Goal: Use online tool/utility: Utilize a website feature to perform a specific function

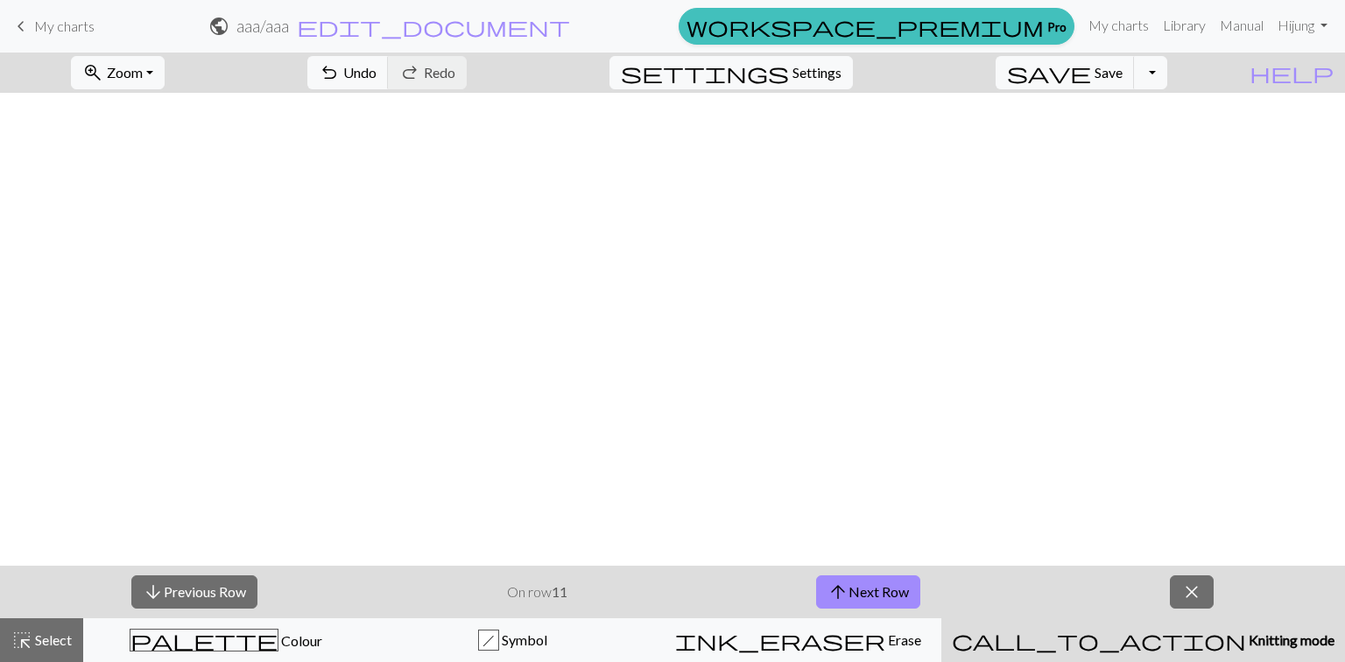
scroll to position [938, 230]
click at [854, 587] on button "arrow_upward Next Row" at bounding box center [868, 591] width 104 height 33
click at [887, 582] on button "arrow_upward Next Row" at bounding box center [868, 591] width 104 height 33
click at [848, 599] on button "arrow_upward Next Row" at bounding box center [868, 591] width 104 height 33
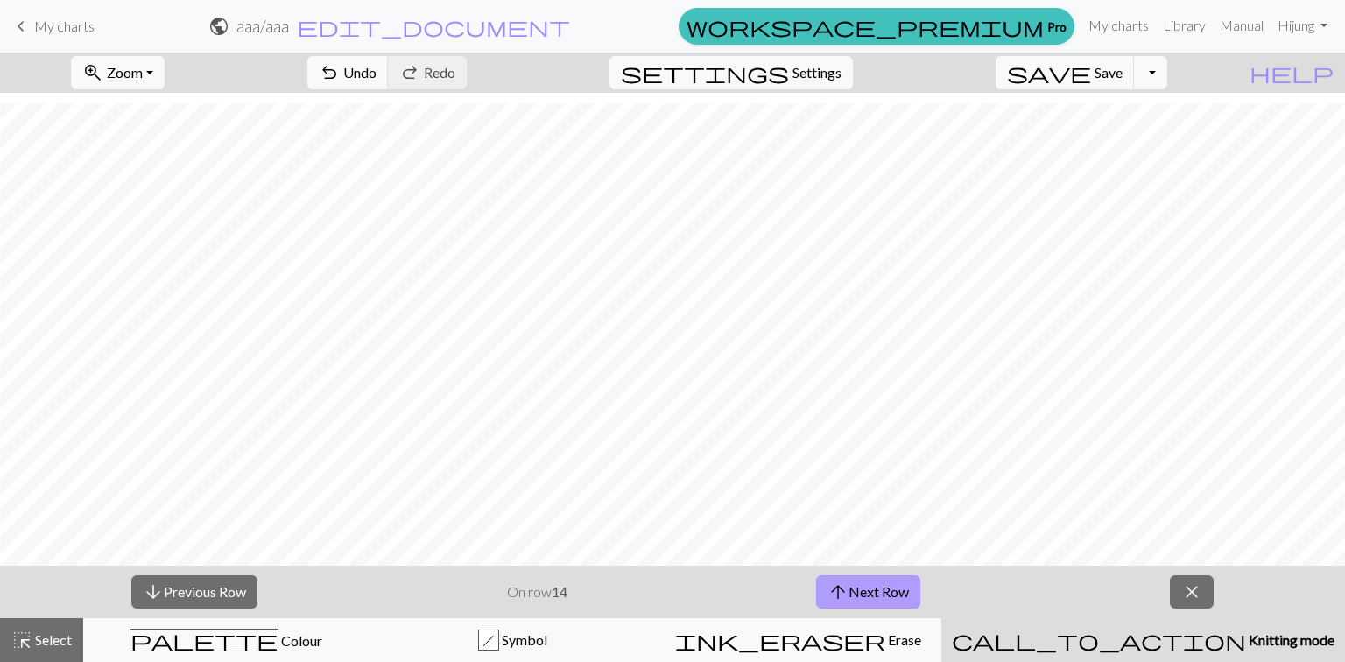
click at [899, 601] on button "arrow_upward Next Row" at bounding box center [868, 591] width 104 height 33
click at [908, 587] on button "arrow_upward Next Row" at bounding box center [868, 591] width 104 height 33
click at [221, 589] on button "arrow_downward Previous Row" at bounding box center [194, 591] width 126 height 33
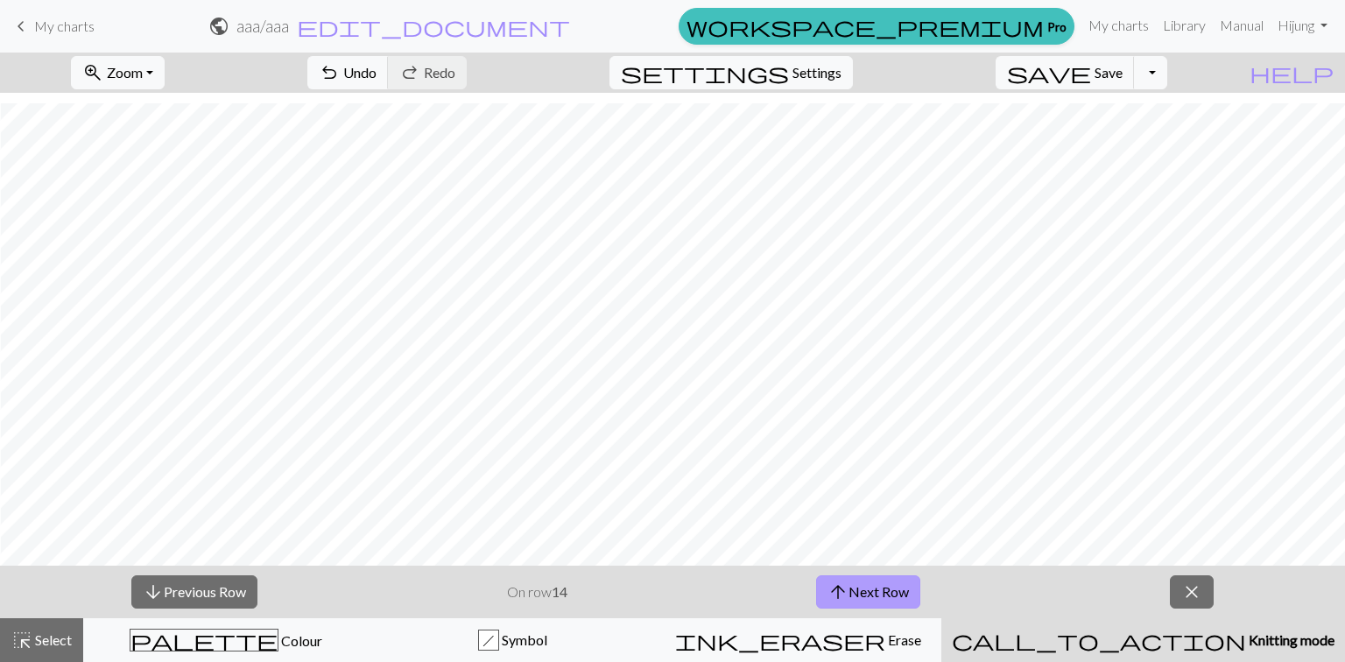
click at [844, 586] on span "arrow_upward" at bounding box center [837, 592] width 21 height 25
click at [202, 588] on button "arrow_downward Previous Row" at bounding box center [194, 591] width 126 height 33
click at [200, 592] on button "arrow_downward Previous Row" at bounding box center [194, 591] width 126 height 33
click at [830, 581] on span "arrow_upward" at bounding box center [837, 592] width 21 height 25
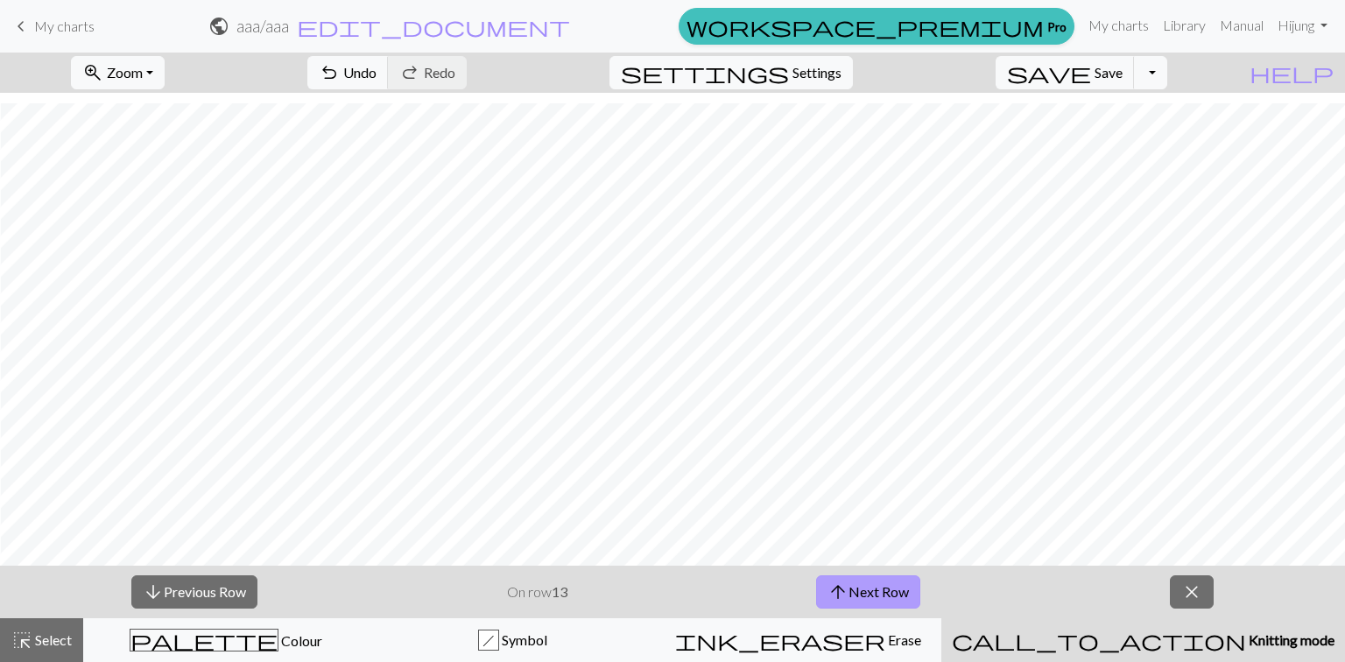
click at [830, 581] on span "arrow_upward" at bounding box center [837, 592] width 21 height 25
click at [829, 589] on span "arrow_upward" at bounding box center [837, 592] width 21 height 25
click at [841, 592] on span "arrow_upward" at bounding box center [837, 592] width 21 height 25
